Goal: Information Seeking & Learning: Learn about a topic

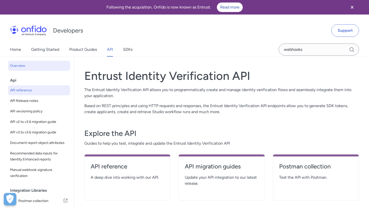
click at [34, 93] on span "API reference" at bounding box center [39, 90] width 58 height 6
select select "http"
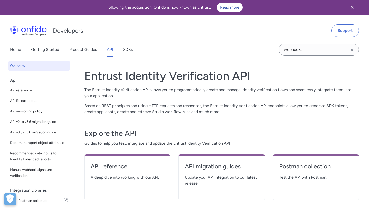
select select "http"
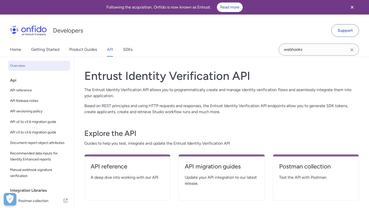
select select "http"
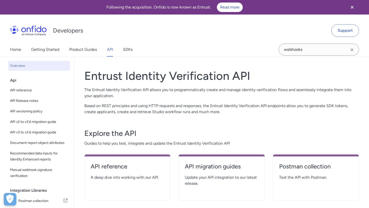
select select "http"
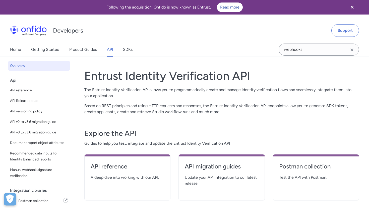
select select "http"
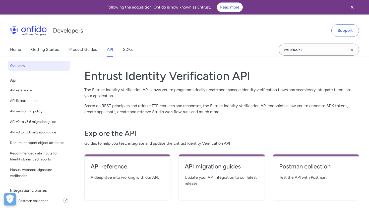
select select "http"
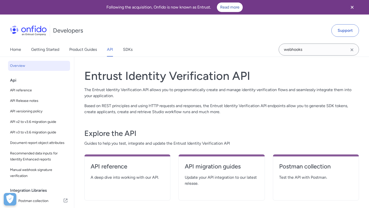
select select "http"
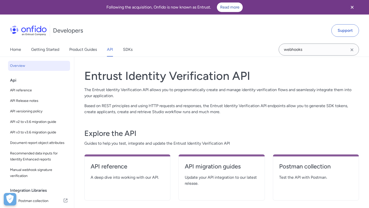
select select "http"
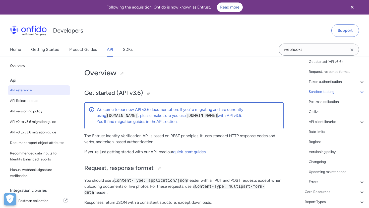
scroll to position [68, 0]
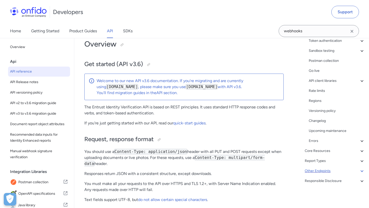
click at [315, 172] on div "Other Endpoints" at bounding box center [334, 171] width 60 height 6
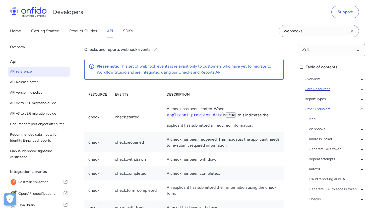
click at [315, 91] on div "Core Resources" at bounding box center [334, 89] width 60 height 6
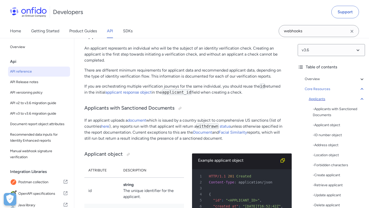
click at [320, 97] on div "Applicants" at bounding box center [336, 99] width 56 height 6
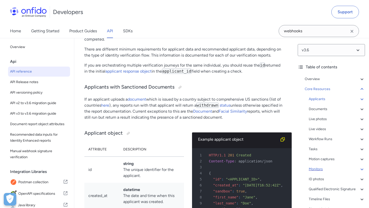
click at [317, 168] on div "Monitors" at bounding box center [336, 169] width 56 height 6
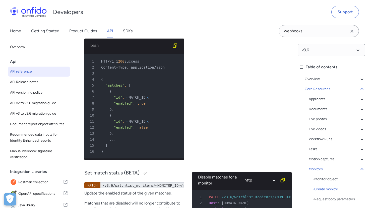
scroll to position [18142, 0]
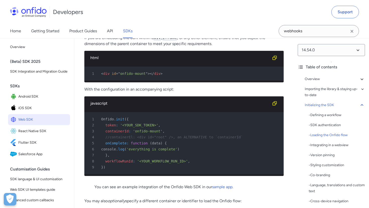
scroll to position [1295, 0]
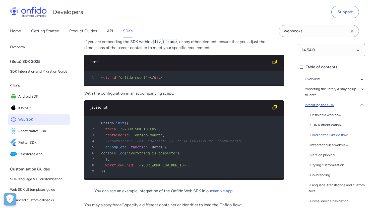
click at [311, 106] on div "Initializing the SDK" at bounding box center [334, 105] width 60 height 6
